Goal: Use online tool/utility: Utilize a website feature to perform a specific function

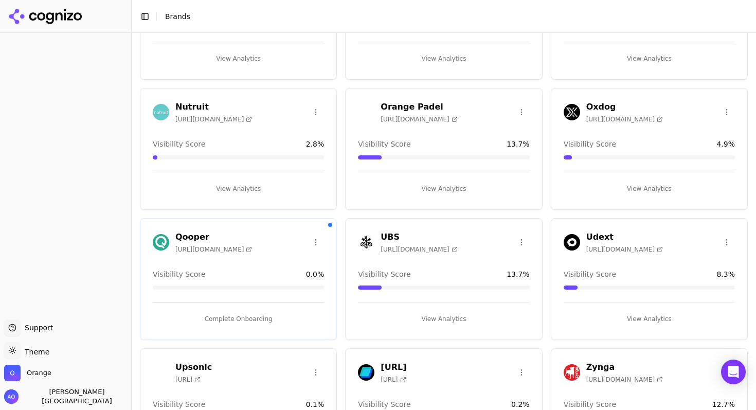
scroll to position [131, 0]
click at [443, 318] on button "View Analytics" at bounding box center [443, 318] width 171 height 16
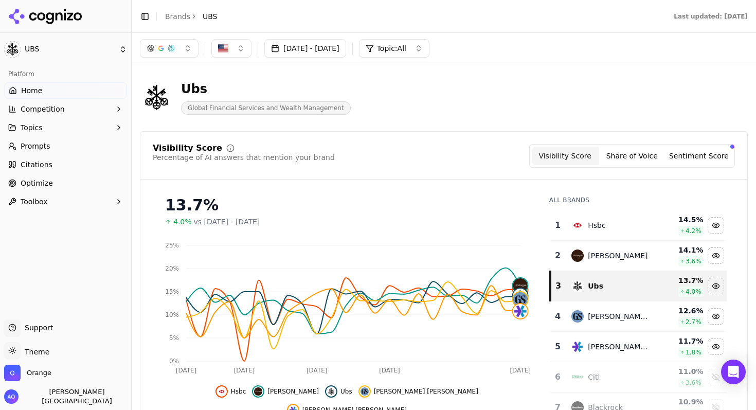
click at [641, 156] on button "Share of Voice" at bounding box center [632, 156] width 67 height 19
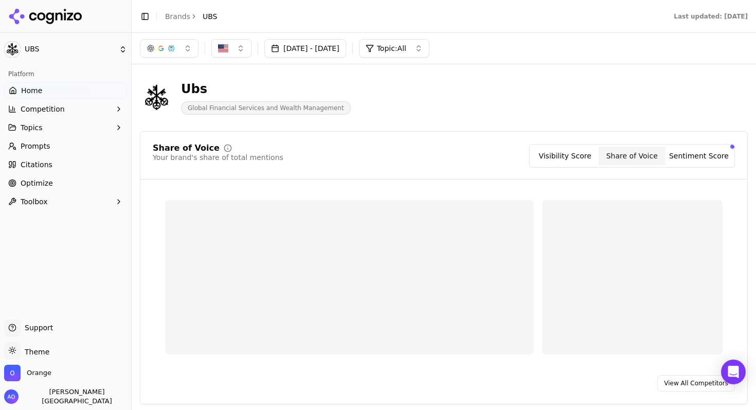
click at [703, 155] on button "Sentiment Score" at bounding box center [698, 156] width 67 height 19
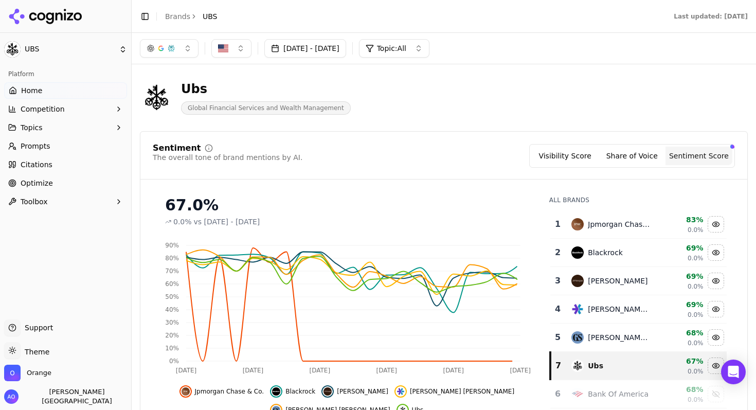
click at [640, 161] on button "Share of Voice" at bounding box center [632, 156] width 67 height 19
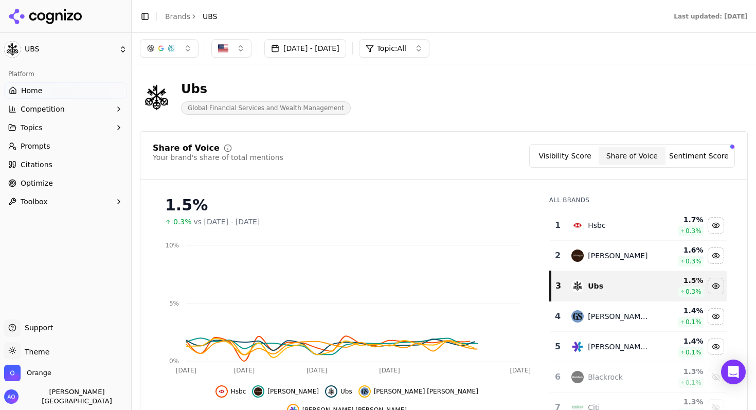
click at [573, 165] on button "Visibility Score" at bounding box center [565, 156] width 67 height 19
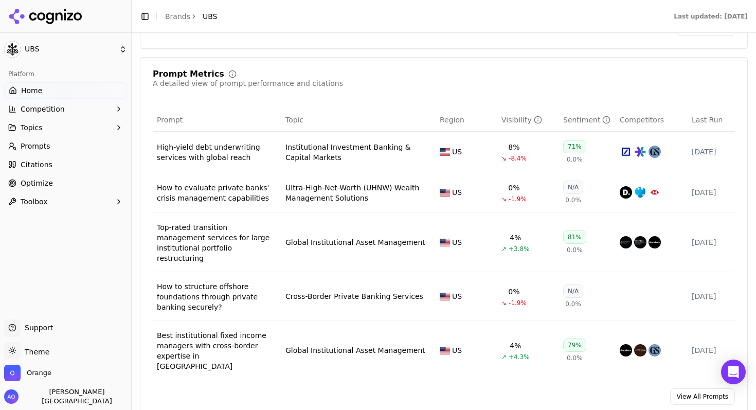
scroll to position [727, 0]
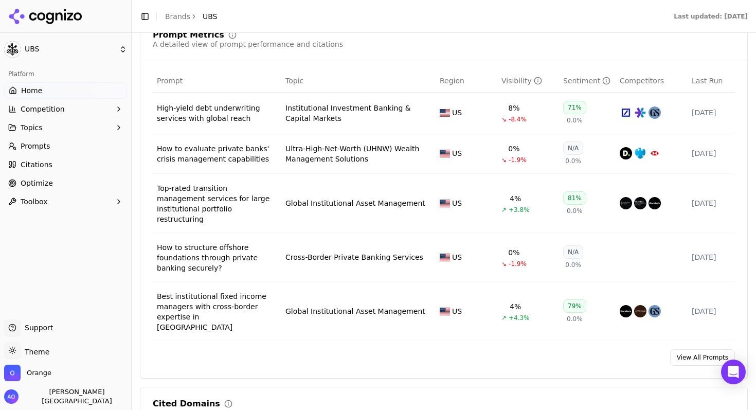
click at [690, 349] on link "View All Prompts" at bounding box center [702, 357] width 65 height 16
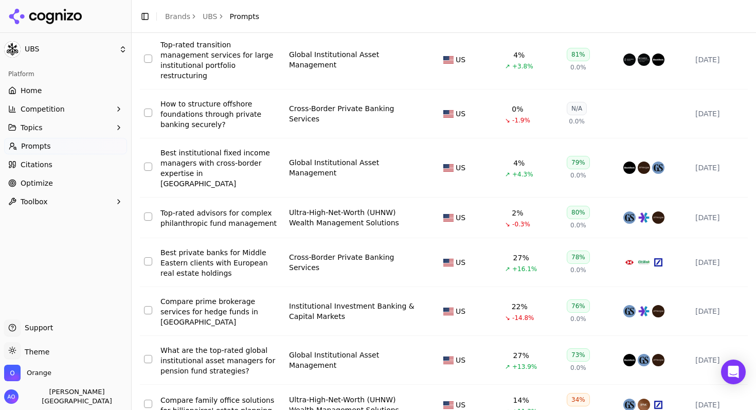
scroll to position [192, 0]
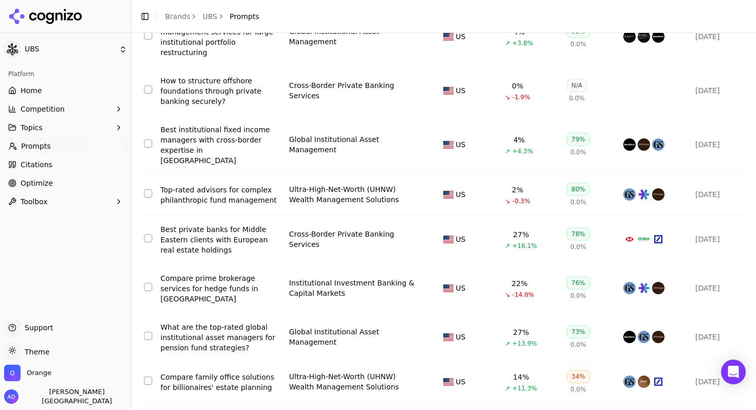
click at [206, 322] on div "What are the top-rated global institutional asset managers for pension fund str…" at bounding box center [220, 337] width 120 height 31
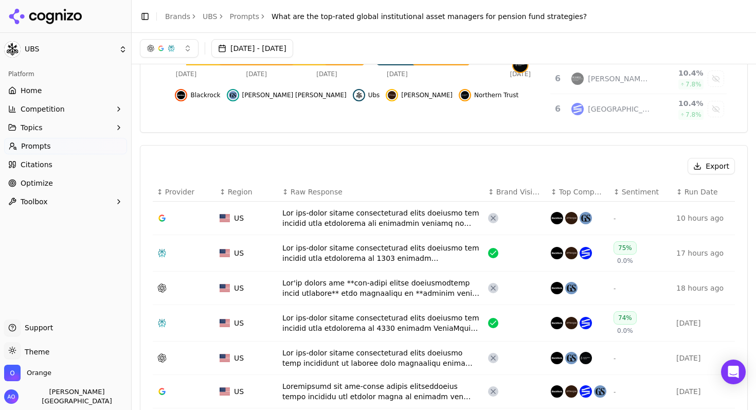
scroll to position [236, 0]
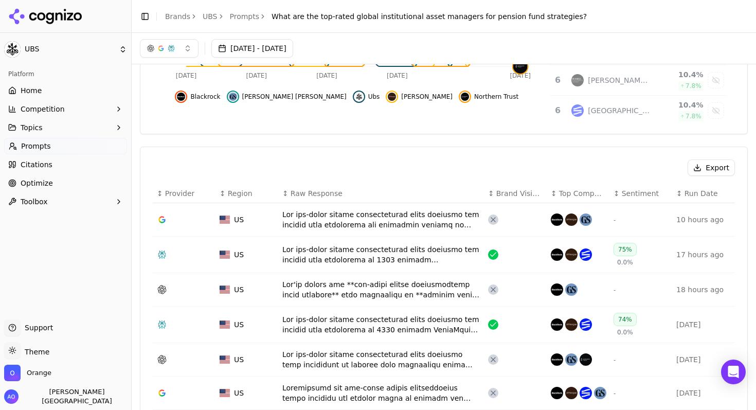
click at [345, 213] on div "Data table" at bounding box center [380, 219] width 197 height 21
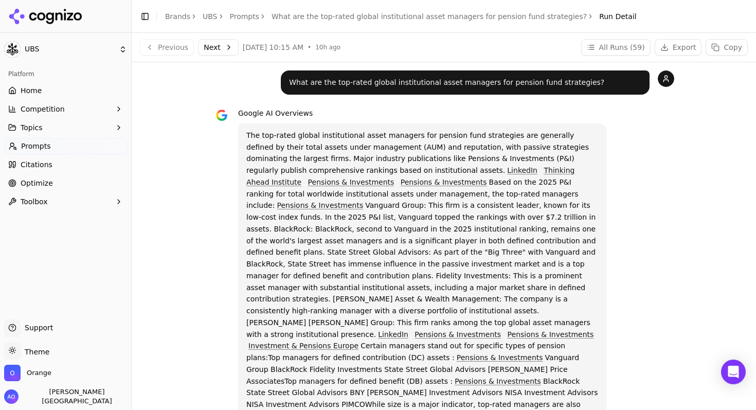
click at [38, 183] on span "Optimize" at bounding box center [37, 183] width 32 height 10
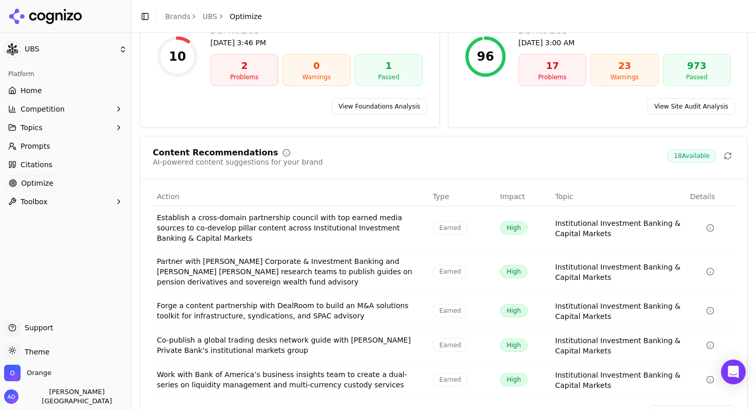
scroll to position [143, 0]
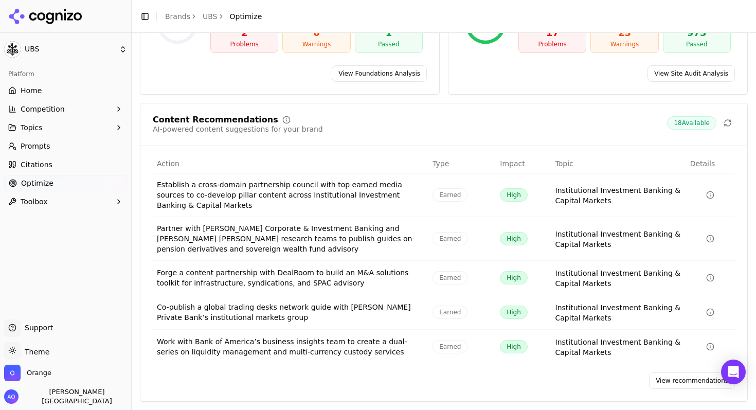
click at [47, 202] on button "Toolbox" at bounding box center [65, 201] width 123 height 16
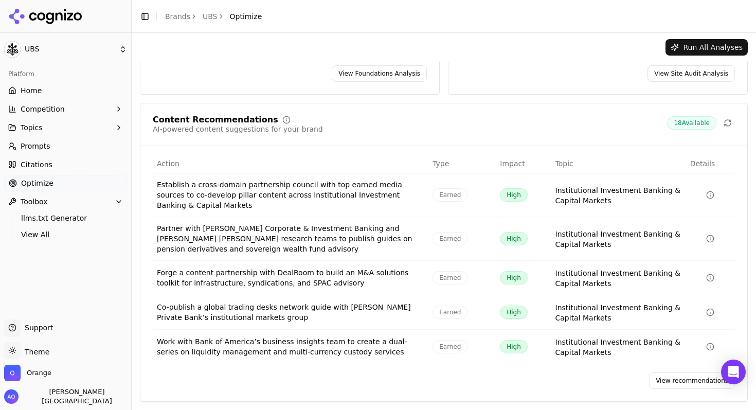
scroll to position [0, 0]
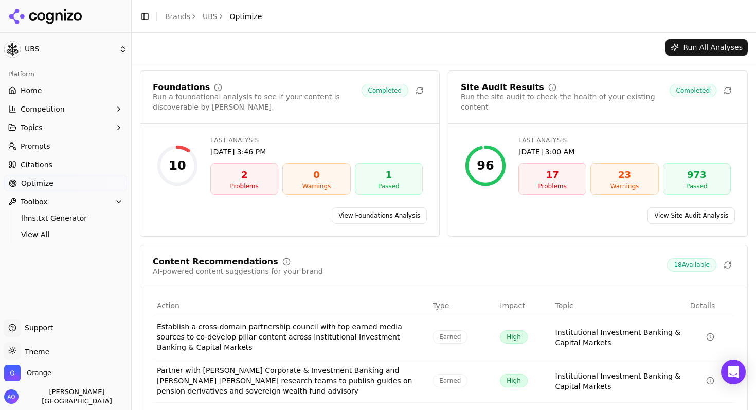
click at [246, 237] on div "Foundations Run a foundational analysis to see if your content is discoverable …" at bounding box center [444, 306] width 608 height 473
